Goal: Information Seeking & Learning: Check status

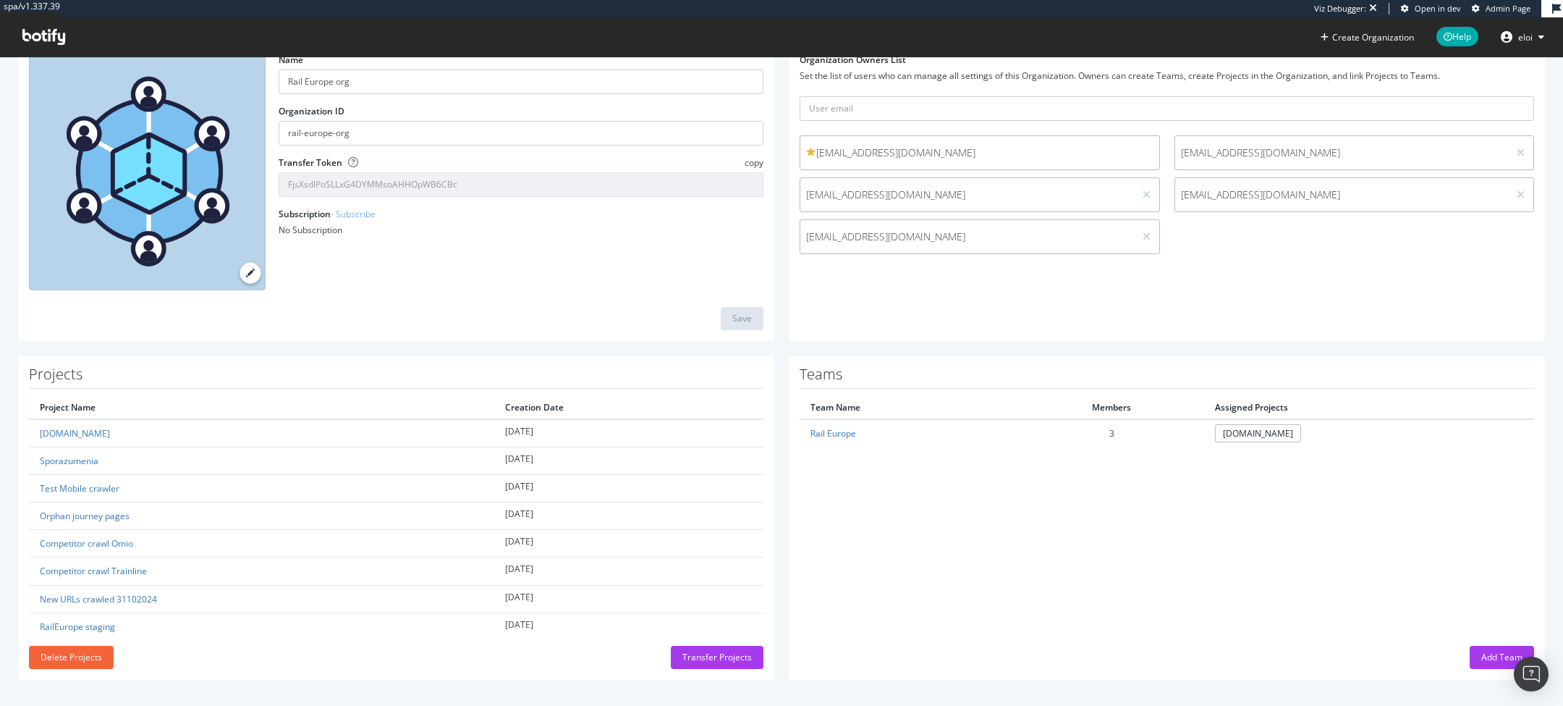
scroll to position [102, 0]
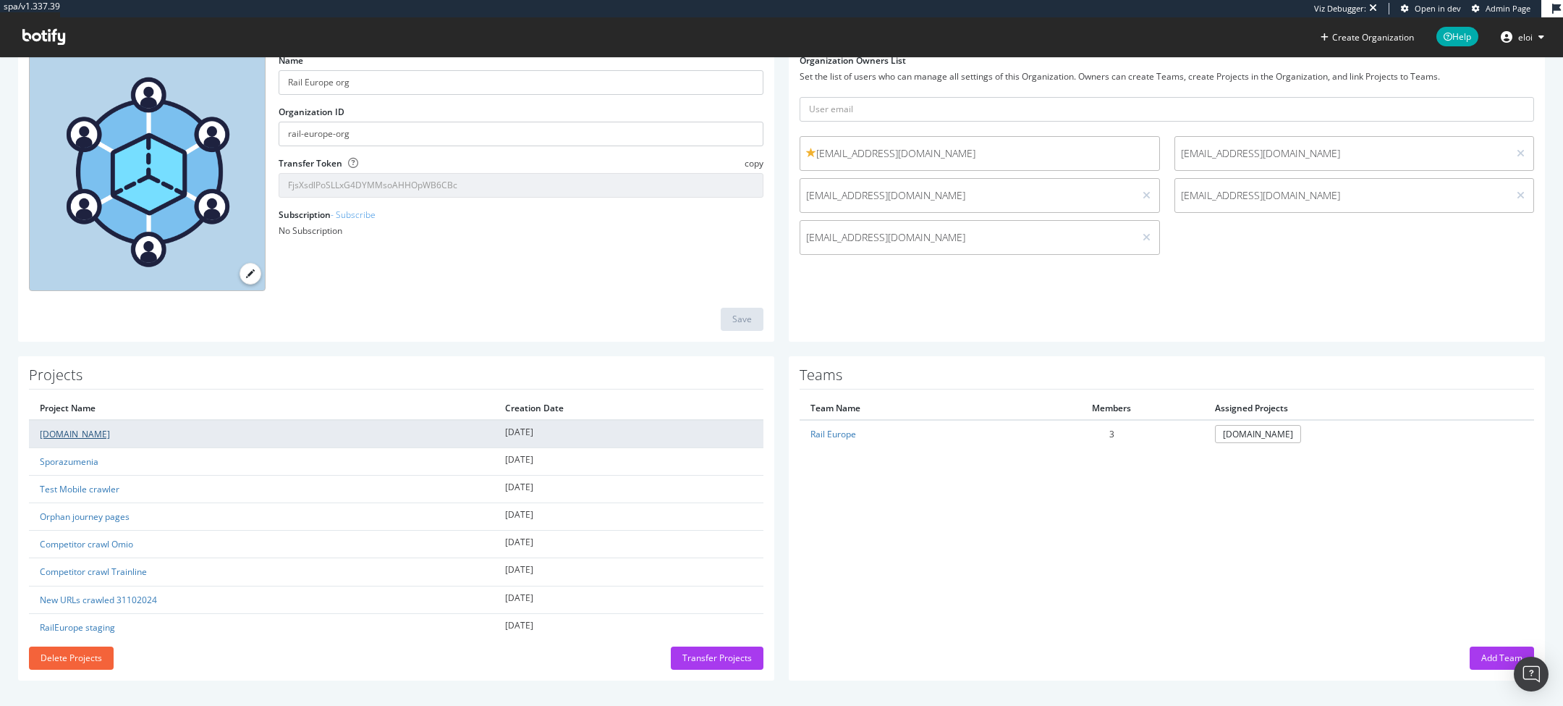
click at [88, 433] on link "[DOMAIN_NAME]" at bounding box center [75, 434] width 70 height 12
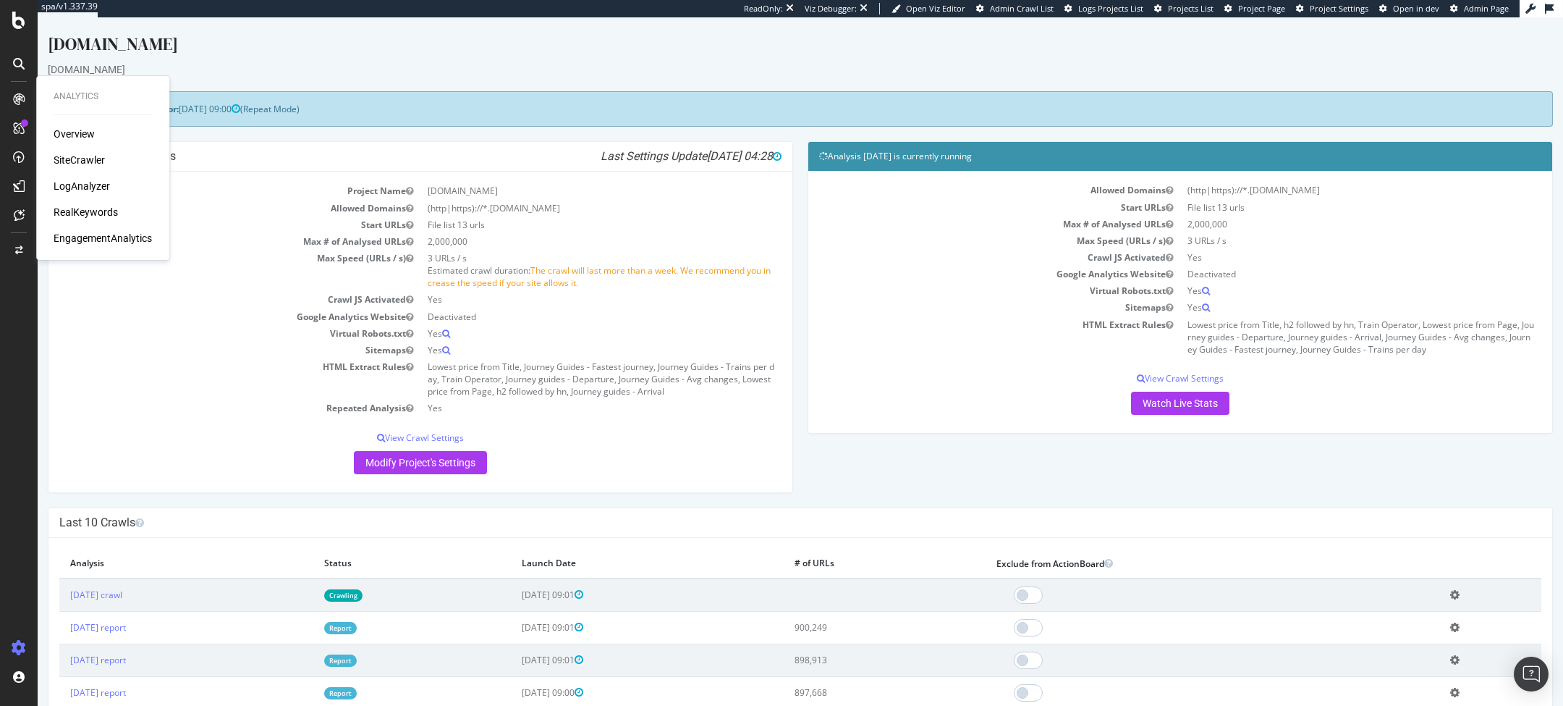
click at [72, 185] on div "LogAnalyzer" at bounding box center [82, 186] width 56 height 14
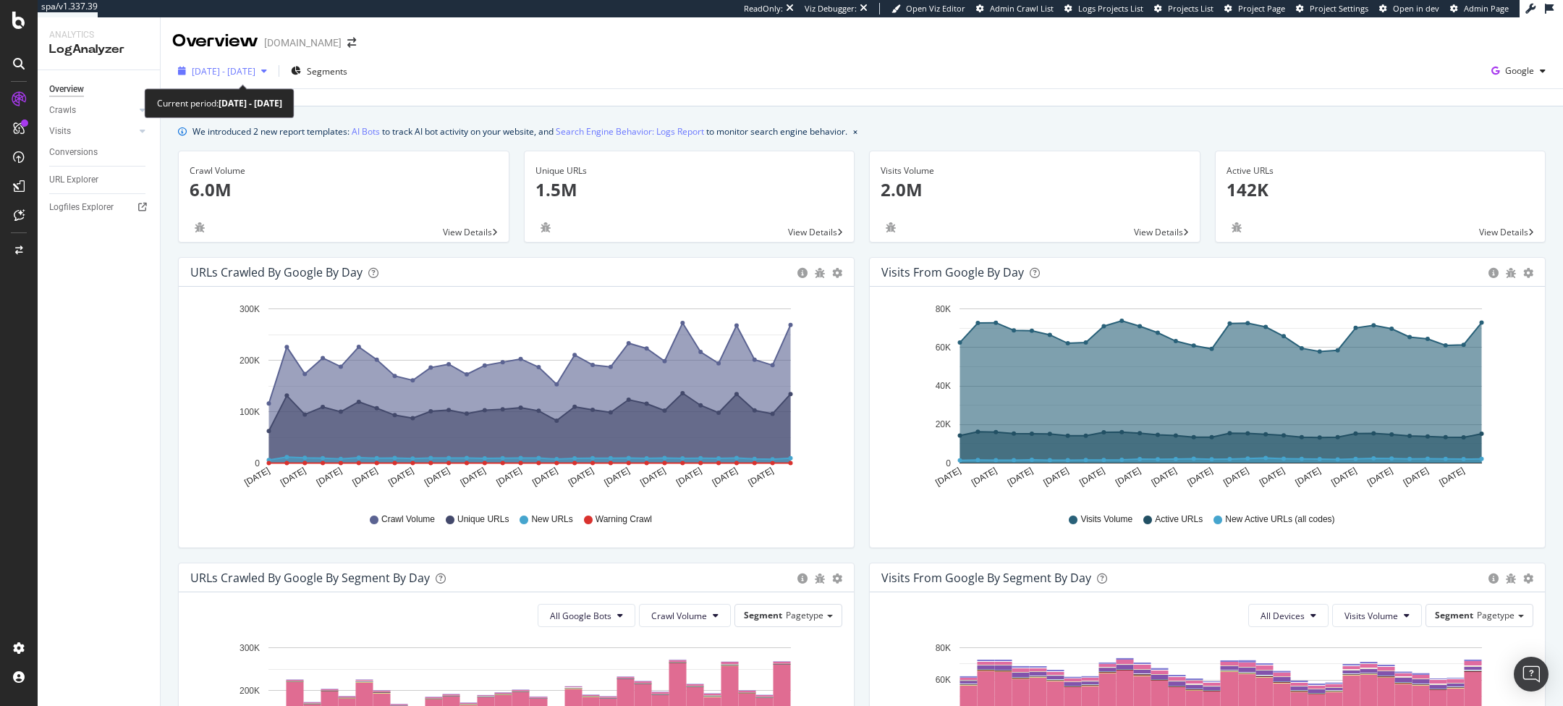
click at [255, 70] on span "[DATE] - [DATE]" at bounding box center [224, 71] width 64 height 12
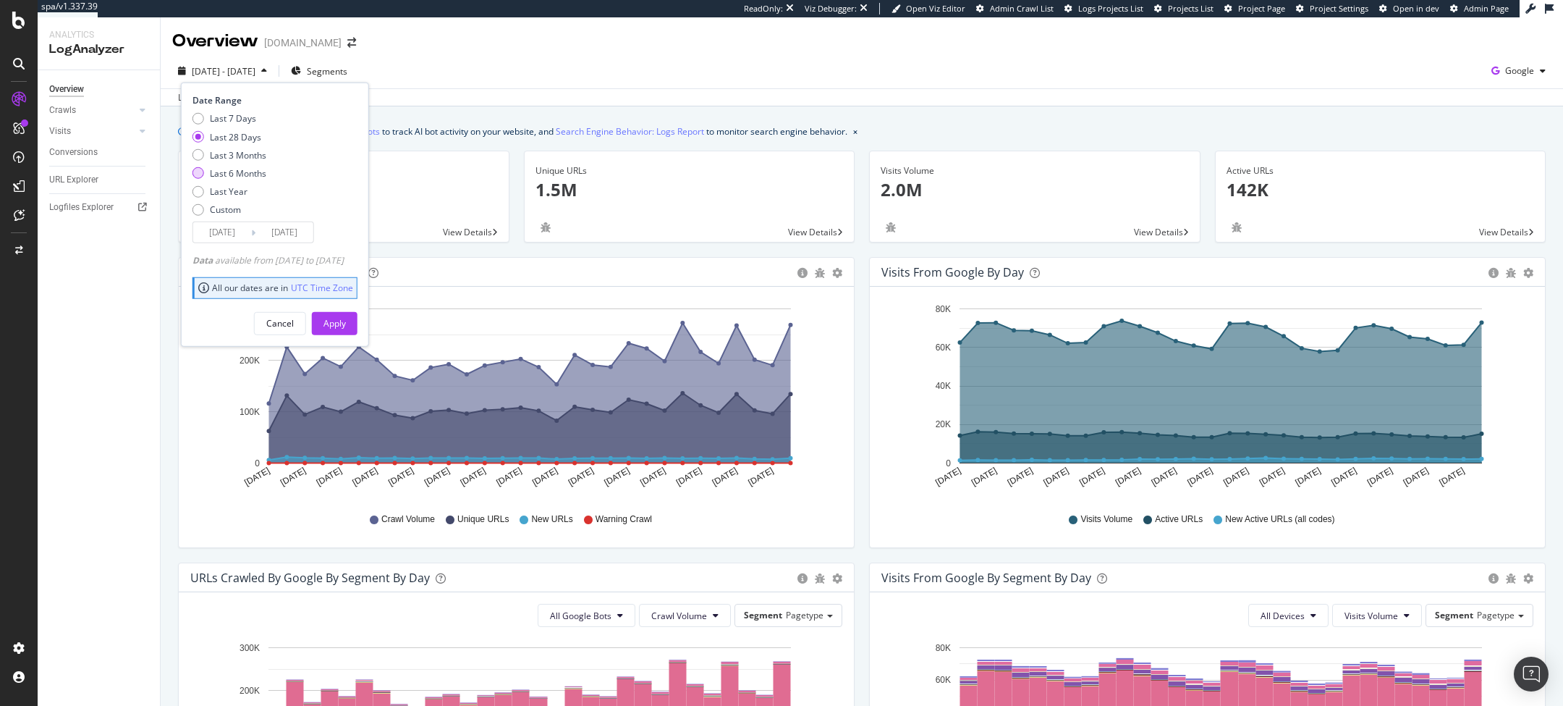
click at [240, 167] on div "Last 6 Months" at bounding box center [238, 173] width 56 height 12
click at [229, 190] on div "Last Year" at bounding box center [229, 191] width 38 height 12
type input "[DATE]"
click at [346, 324] on div "Apply" at bounding box center [334, 323] width 22 height 12
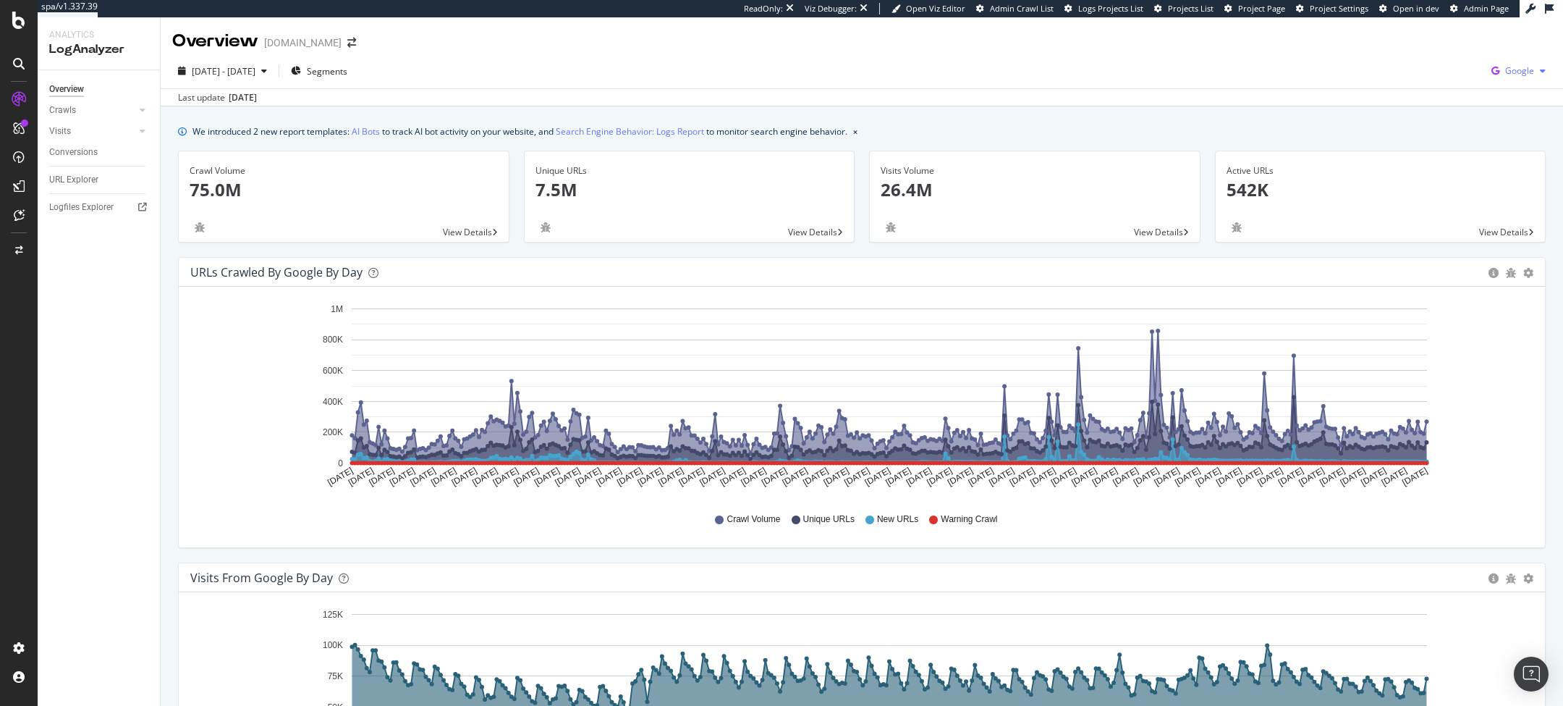
click at [1525, 64] on div "Google" at bounding box center [1519, 71] width 66 height 22
click at [1444, 86] on span "OpenAI" at bounding box center [1447, 84] width 54 height 13
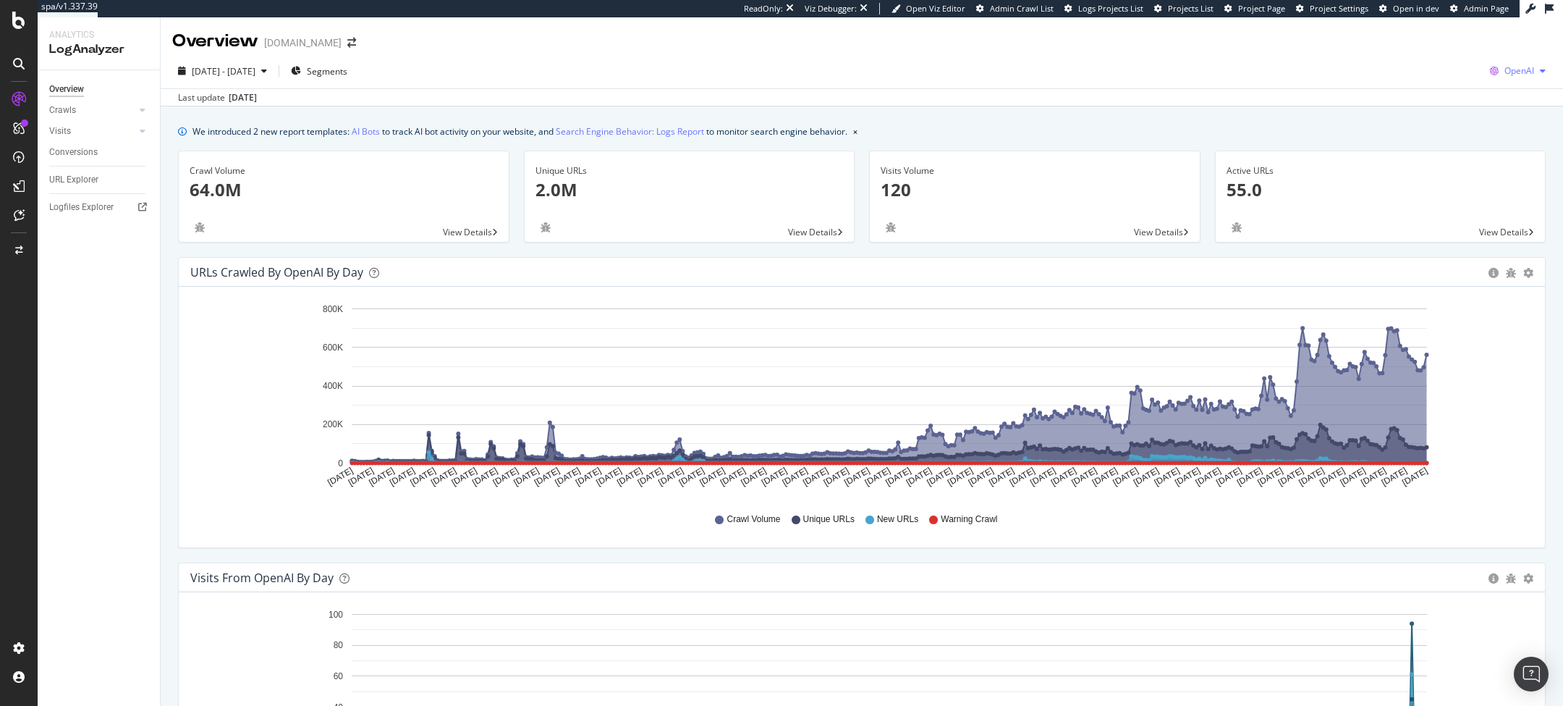
click at [1514, 75] on span "OpenAI" at bounding box center [1519, 70] width 30 height 12
click at [1439, 109] on span "Other AI Bots" at bounding box center [1445, 111] width 54 height 13
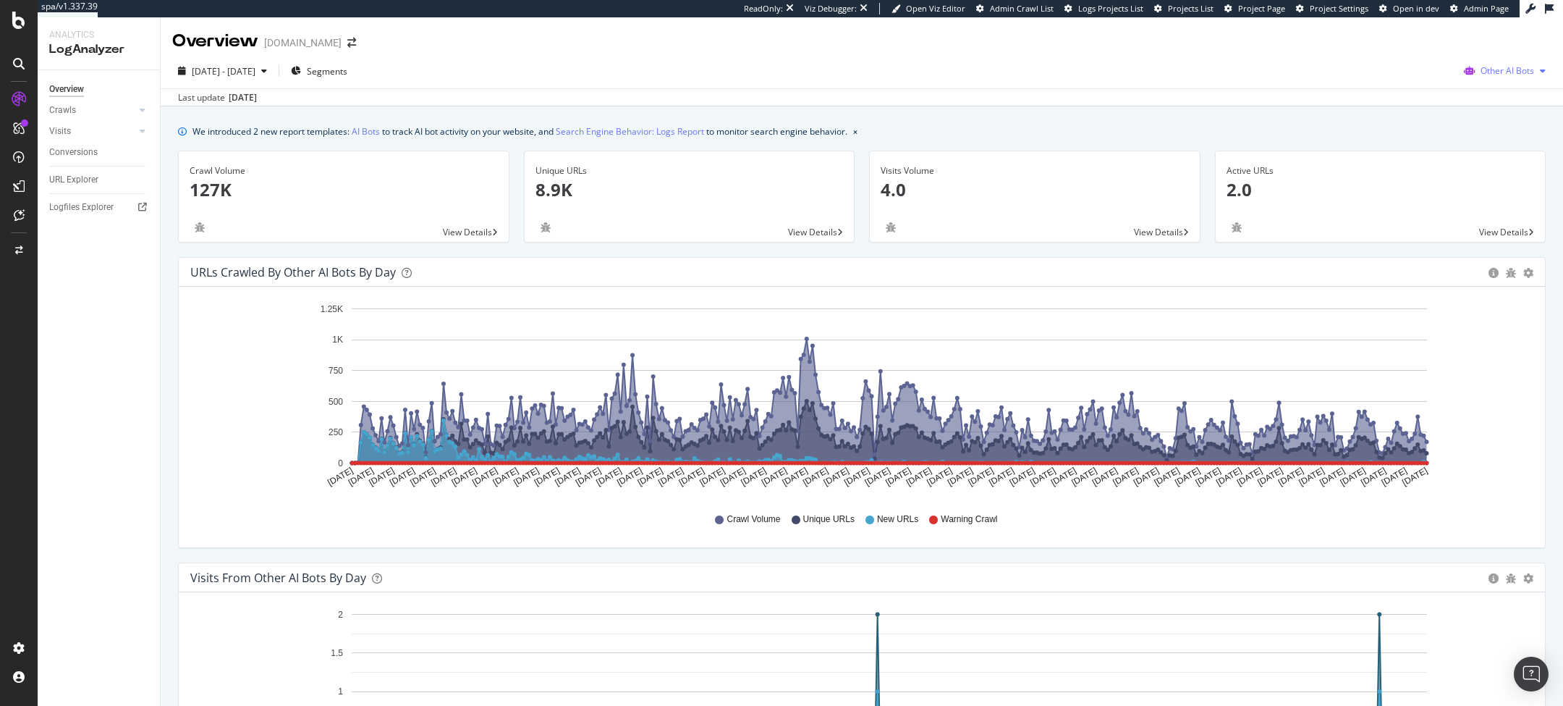
click at [1520, 65] on span "Other AI Bots" at bounding box center [1508, 70] width 54 height 12
click at [1102, 84] on div "[DATE] - [DATE] Segments Other AI Bots" at bounding box center [862, 73] width 1402 height 29
click at [1524, 64] on div "Other AI Bots" at bounding box center [1504, 71] width 93 height 22
click at [1410, 85] on span "OpenAI" at bounding box center [1417, 84] width 56 height 13
